Goal: Check status: Check status

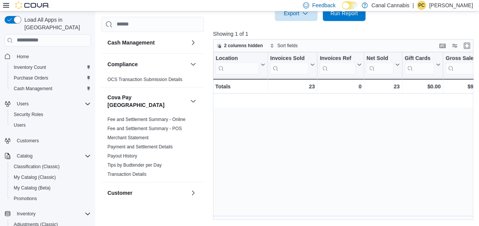
scroll to position [0, 931]
